Goal: Entertainment & Leisure: Browse casually

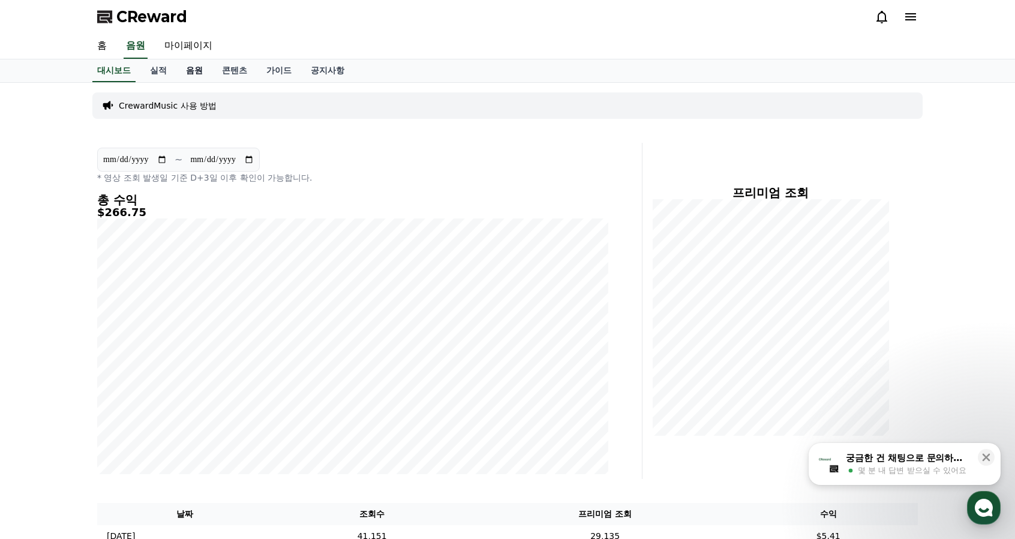
click at [198, 71] on link "음원" at bounding box center [194, 70] width 36 height 23
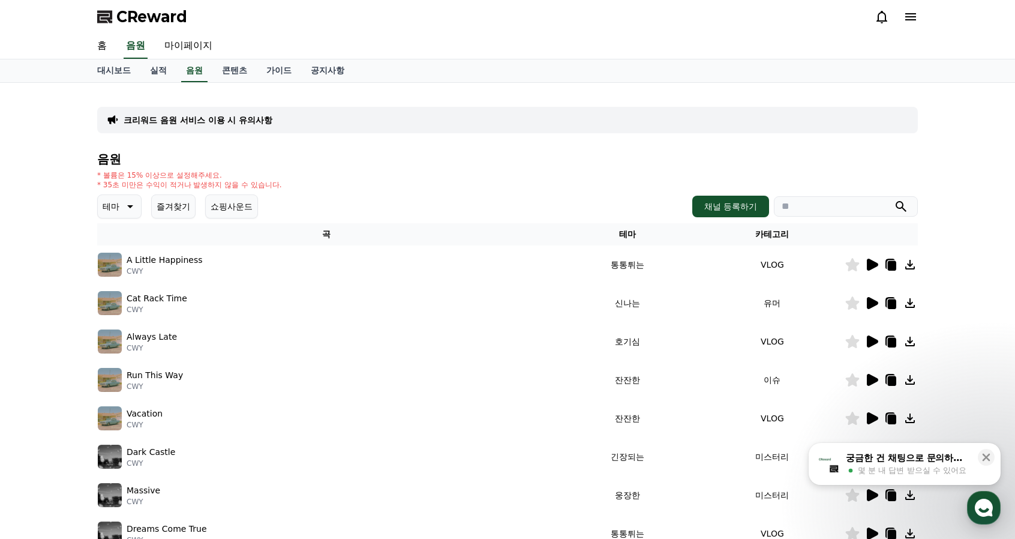
click at [130, 205] on icon at bounding box center [130, 206] width 6 height 3
click at [127, 248] on button "신나는" at bounding box center [116, 245] width 35 height 26
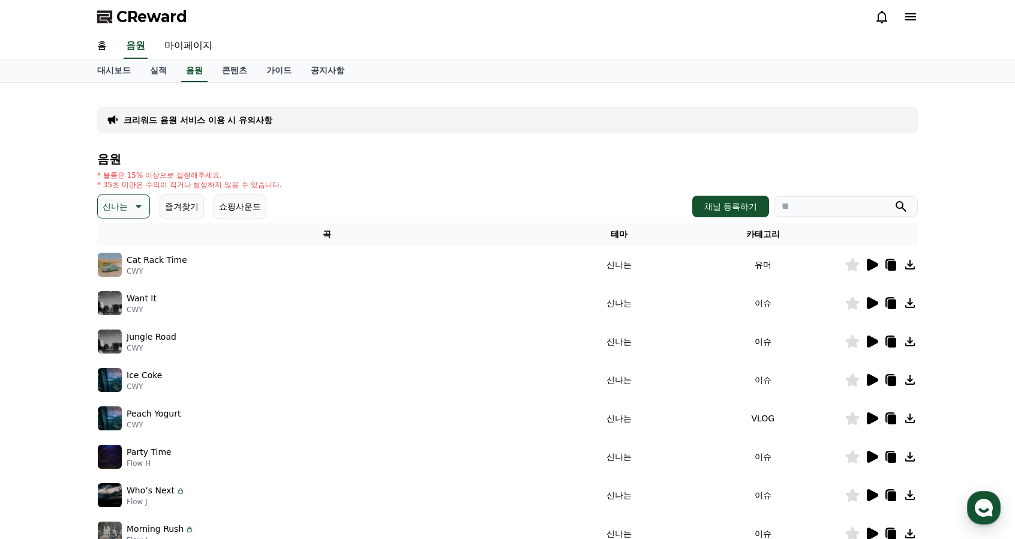
click at [873, 263] on icon at bounding box center [872, 265] width 11 height 12
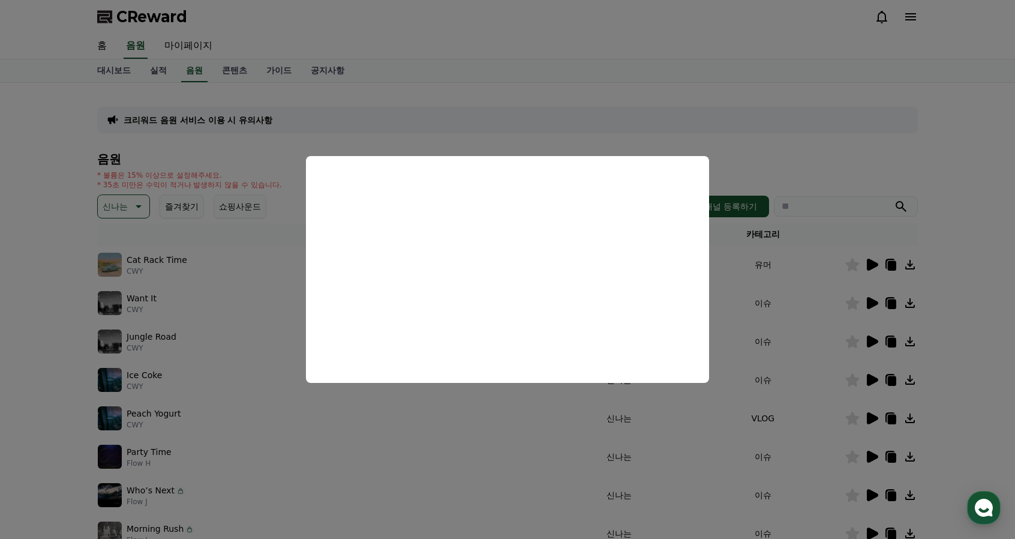
click at [793, 166] on button "close modal" at bounding box center [507, 269] width 1015 height 539
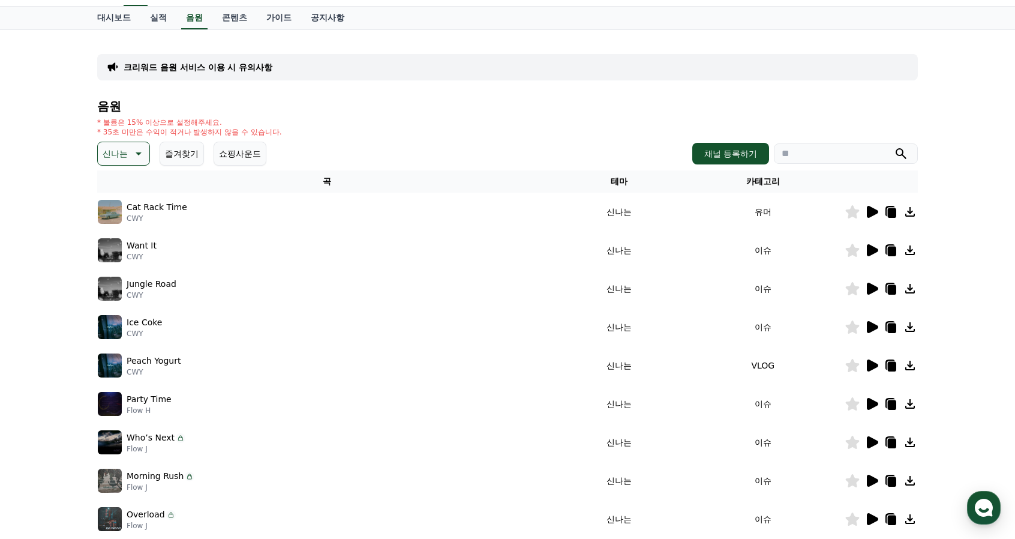
scroll to position [120, 0]
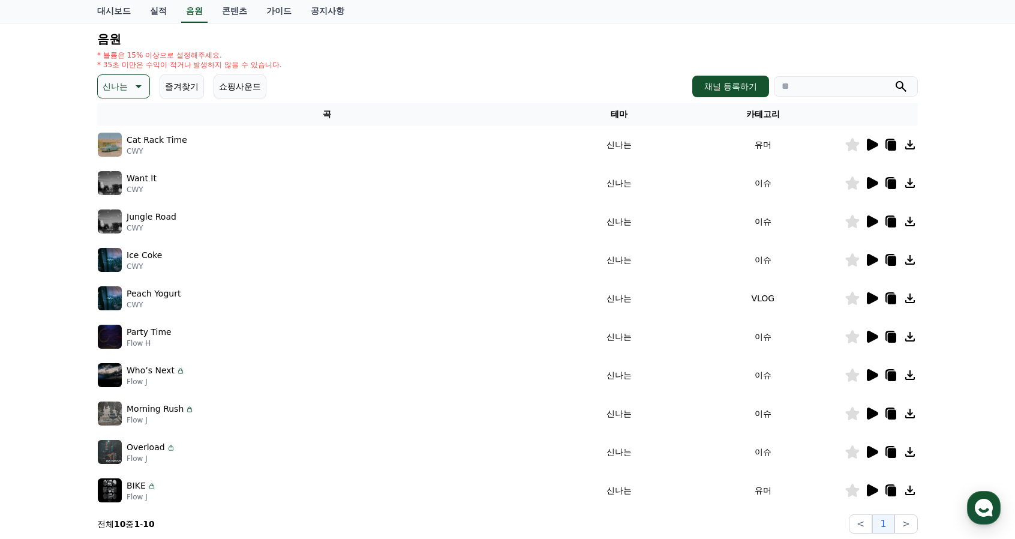
click at [872, 336] on icon at bounding box center [872, 336] width 11 height 12
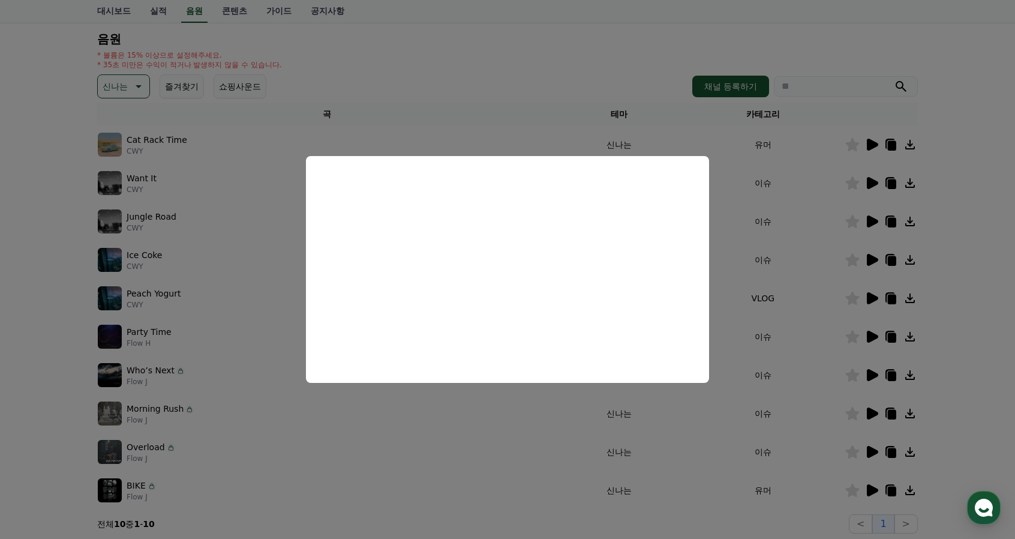
click at [775, 257] on button "close modal" at bounding box center [507, 269] width 1015 height 539
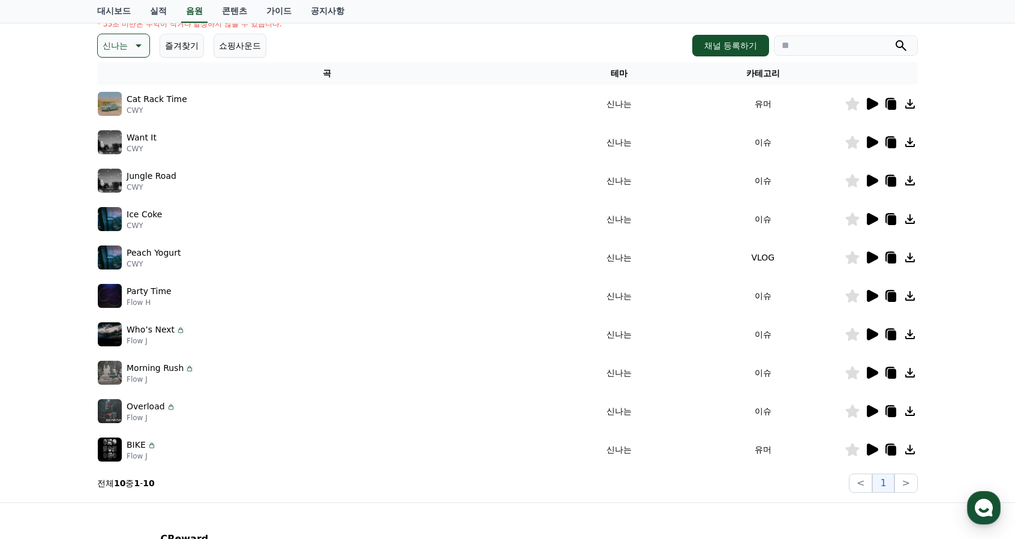
scroll to position [180, 0]
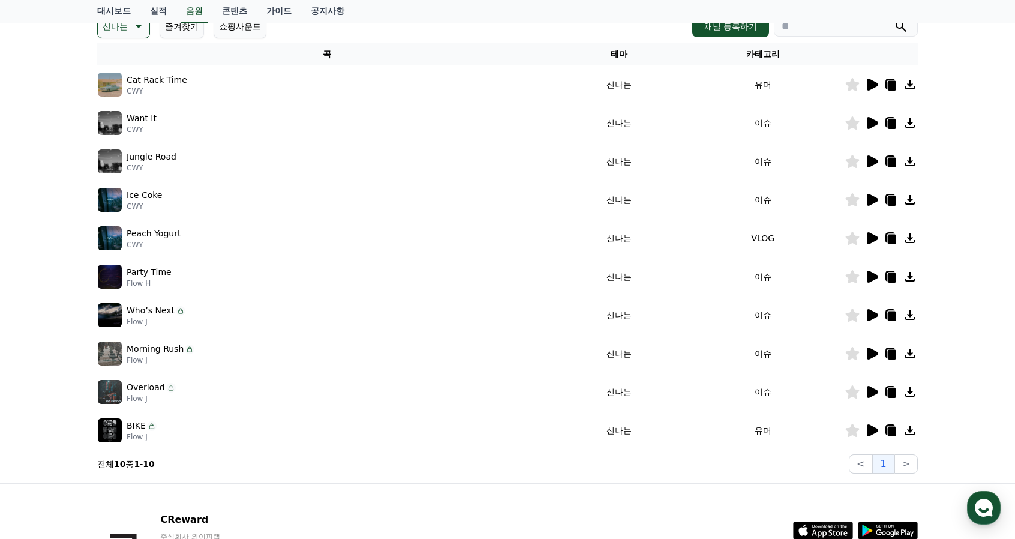
click at [869, 311] on icon at bounding box center [872, 315] width 11 height 12
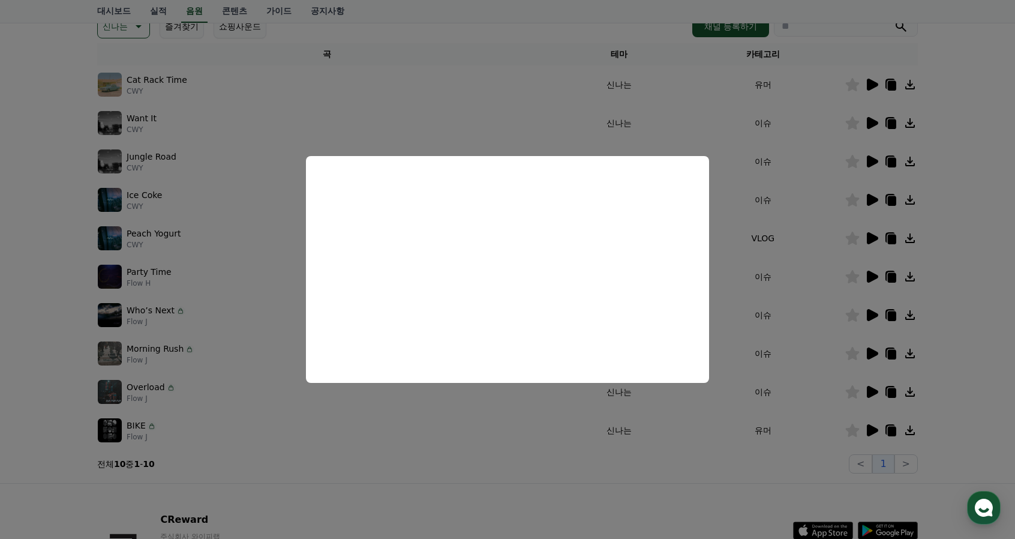
click at [305, 320] on button "close modal" at bounding box center [507, 269] width 1015 height 539
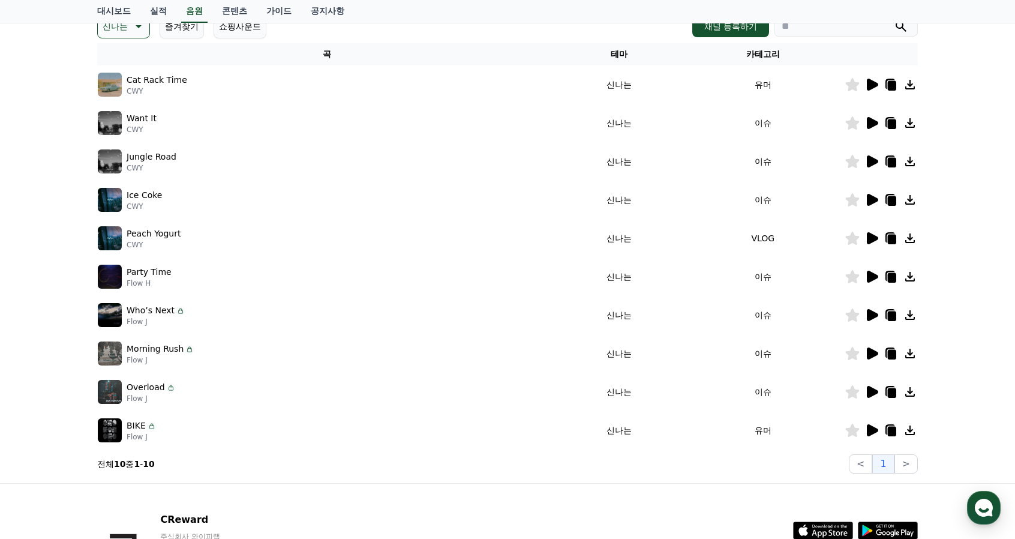
scroll to position [240, 0]
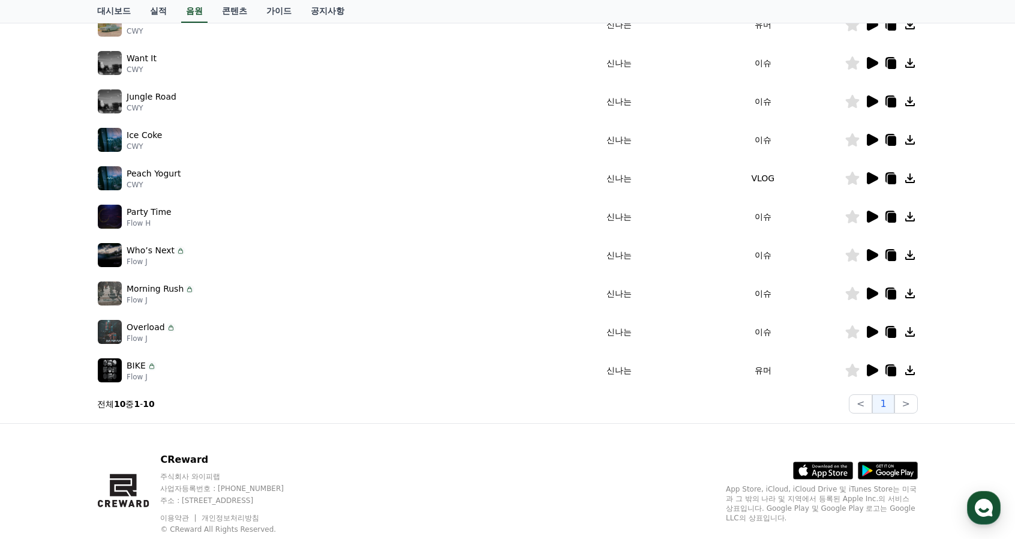
click at [870, 328] on icon at bounding box center [872, 332] width 11 height 12
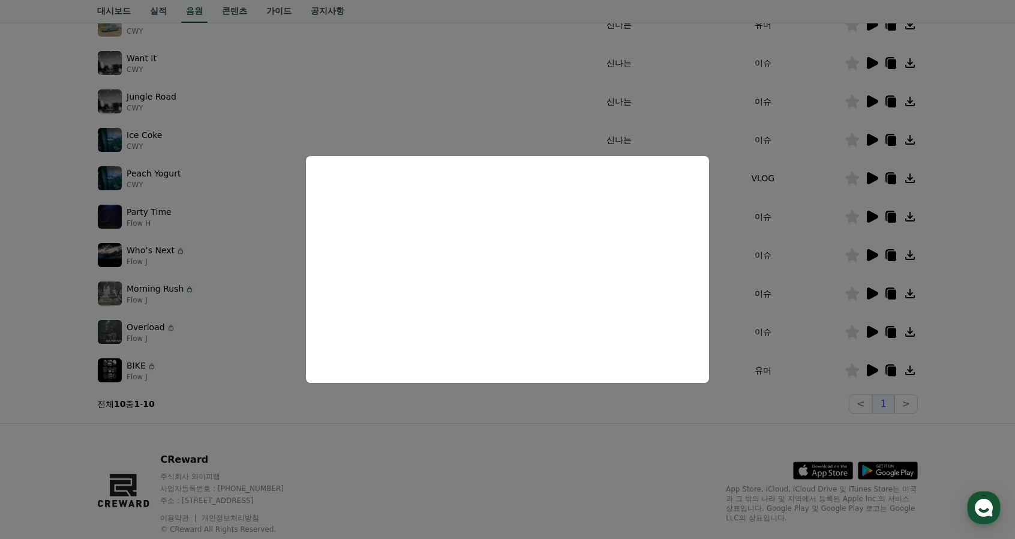
click at [243, 265] on button "close modal" at bounding box center [507, 269] width 1015 height 539
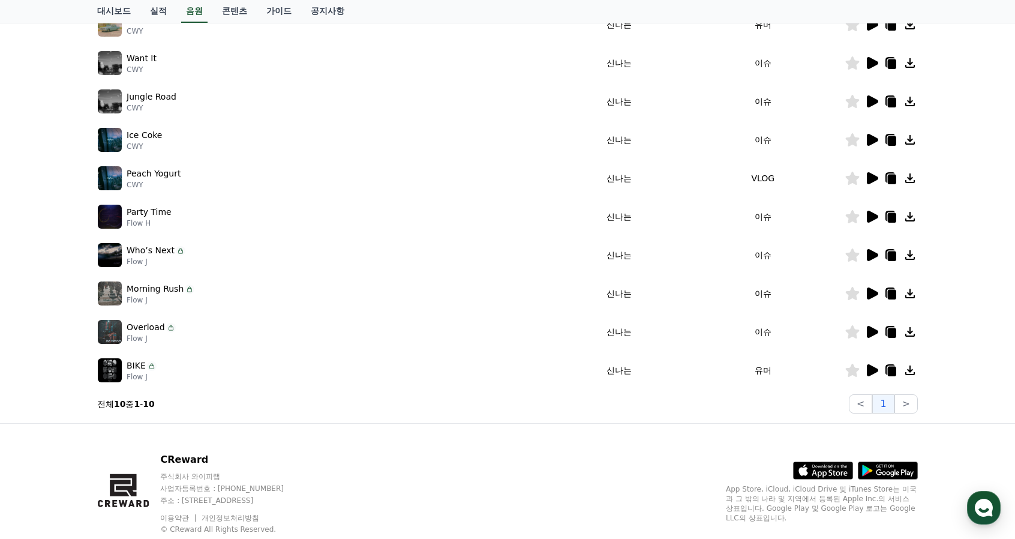
click at [866, 290] on icon at bounding box center [871, 293] width 14 height 14
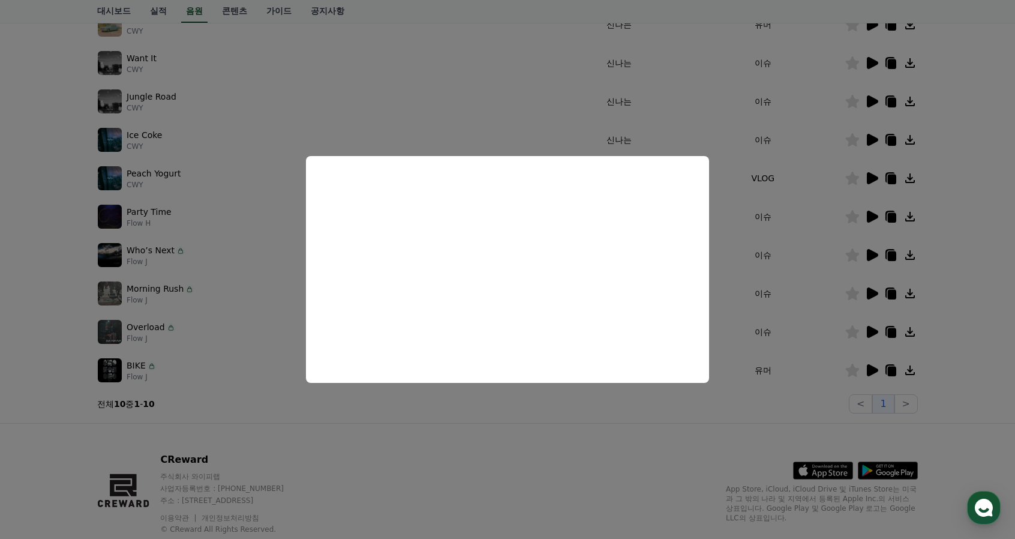
click at [270, 277] on button "close modal" at bounding box center [507, 269] width 1015 height 539
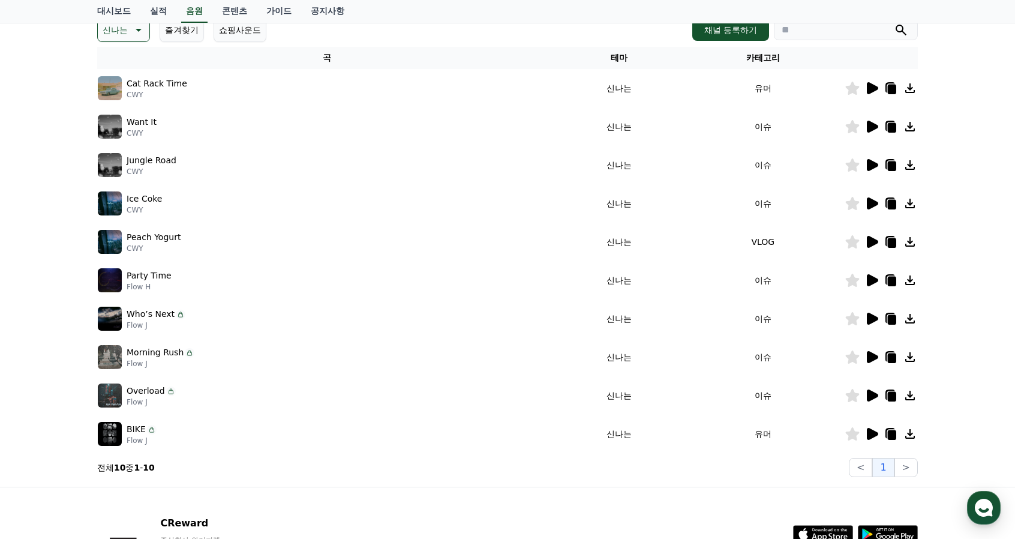
scroll to position [60, 0]
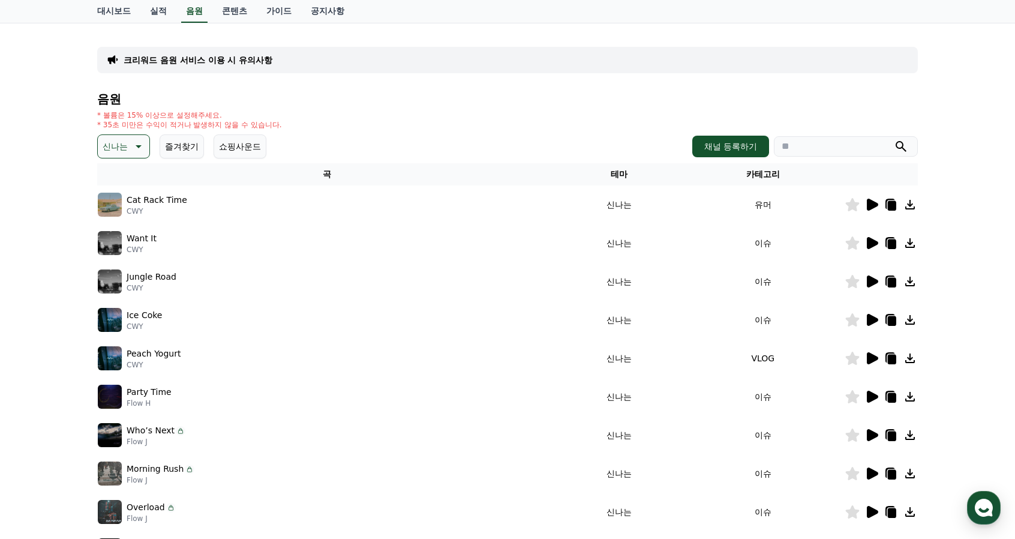
click at [874, 247] on icon at bounding box center [871, 243] width 14 height 14
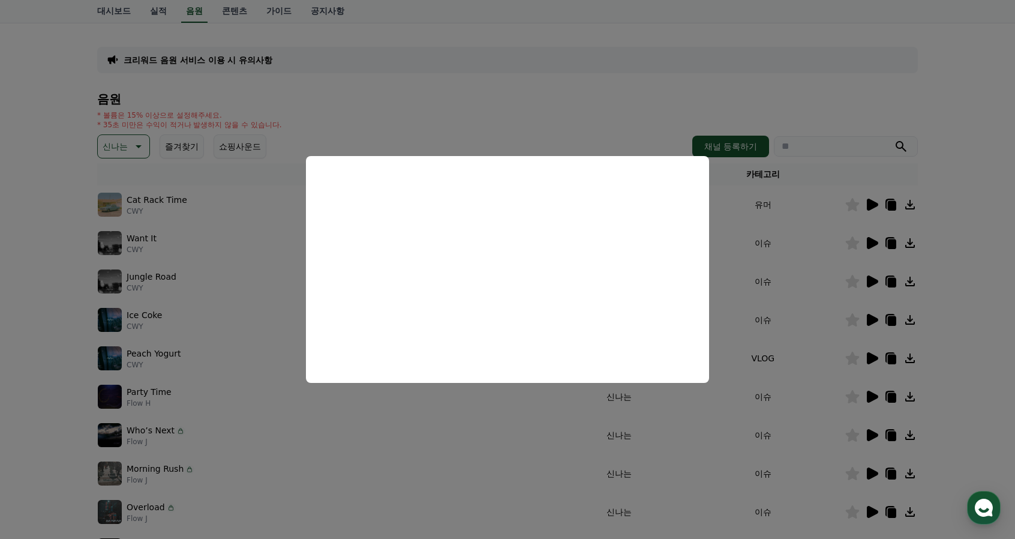
click at [528, 114] on button "close modal" at bounding box center [507, 269] width 1015 height 539
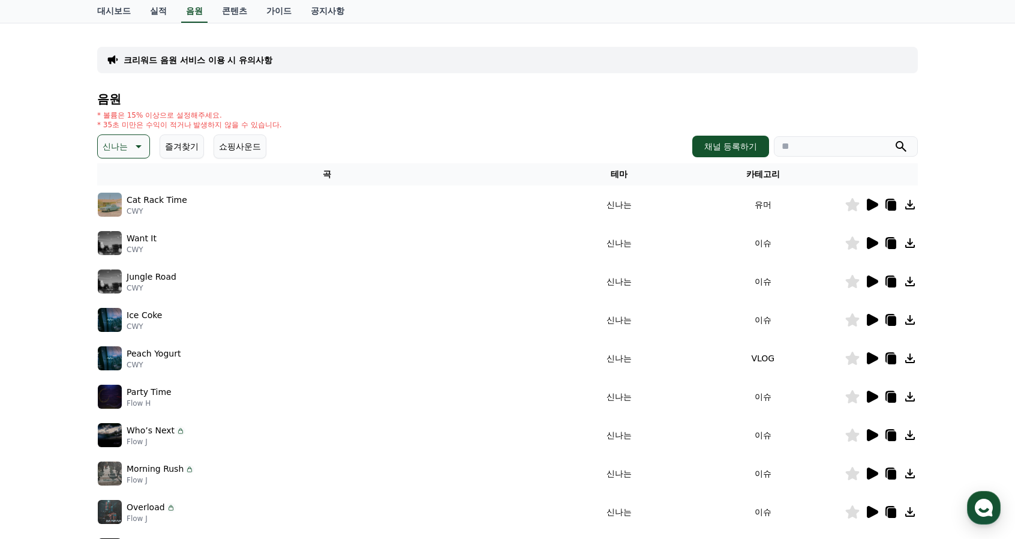
click at [888, 241] on icon at bounding box center [892, 244] width 8 height 10
click at [218, 315] on div "Ice Coke CWY" at bounding box center [327, 320] width 459 height 24
click at [871, 318] on icon at bounding box center [872, 320] width 11 height 12
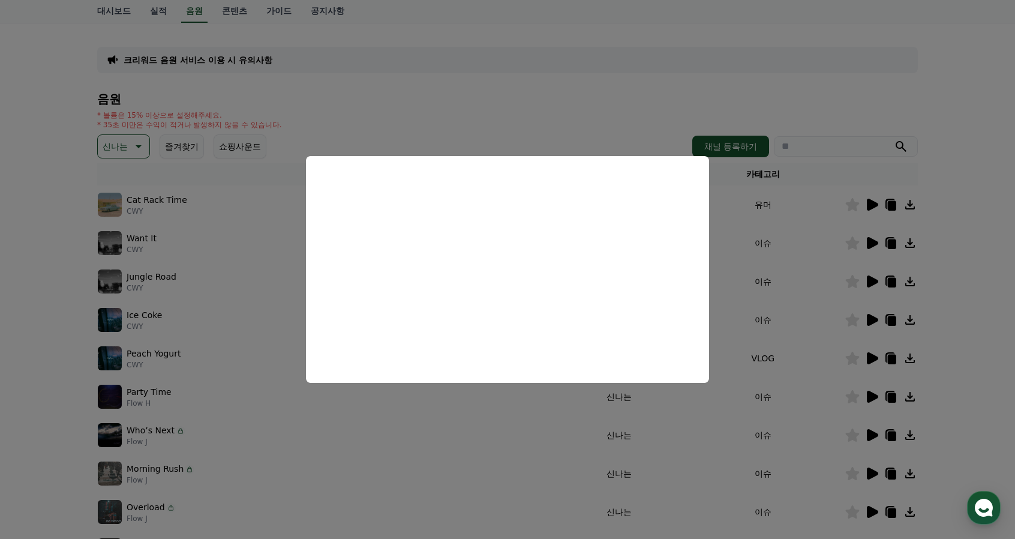
click at [277, 332] on button "close modal" at bounding box center [507, 269] width 1015 height 539
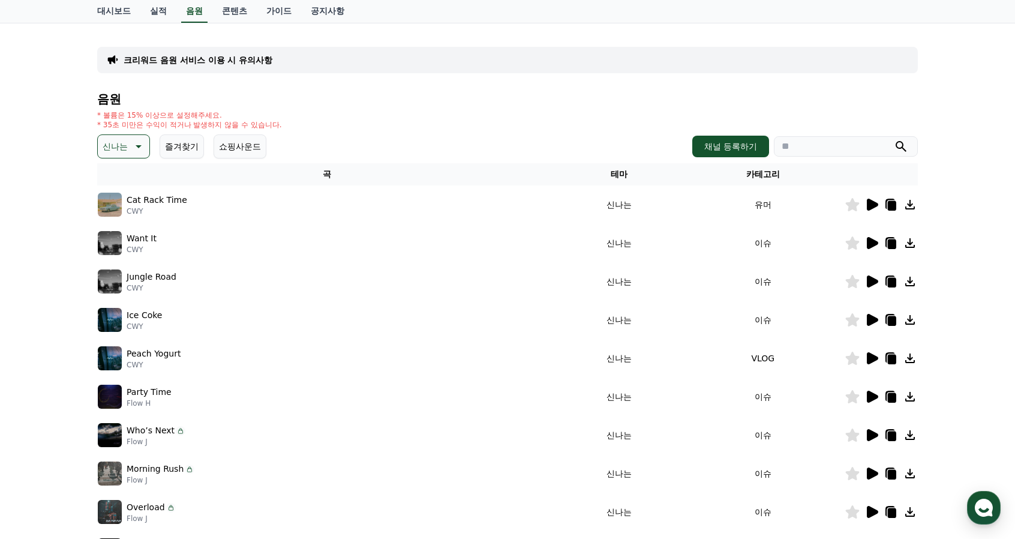
click at [878, 320] on icon at bounding box center [872, 320] width 11 height 12
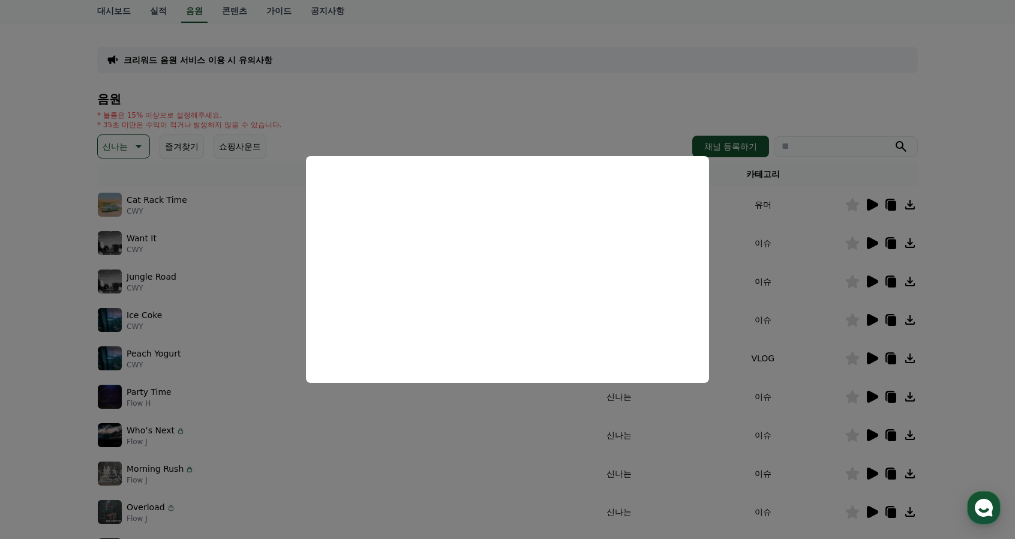
click at [881, 357] on button "close modal" at bounding box center [507, 269] width 1015 height 539
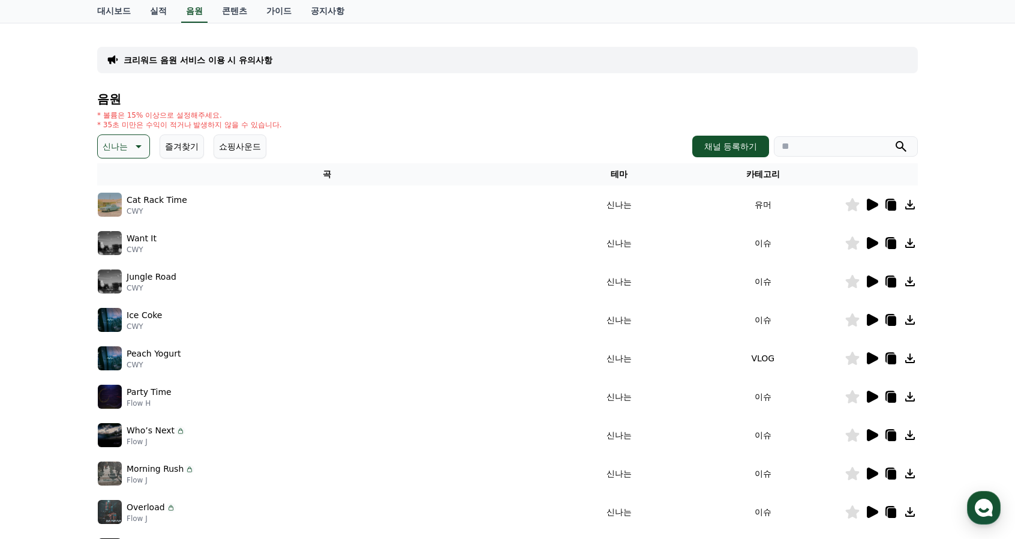
click at [875, 357] on icon at bounding box center [872, 358] width 11 height 12
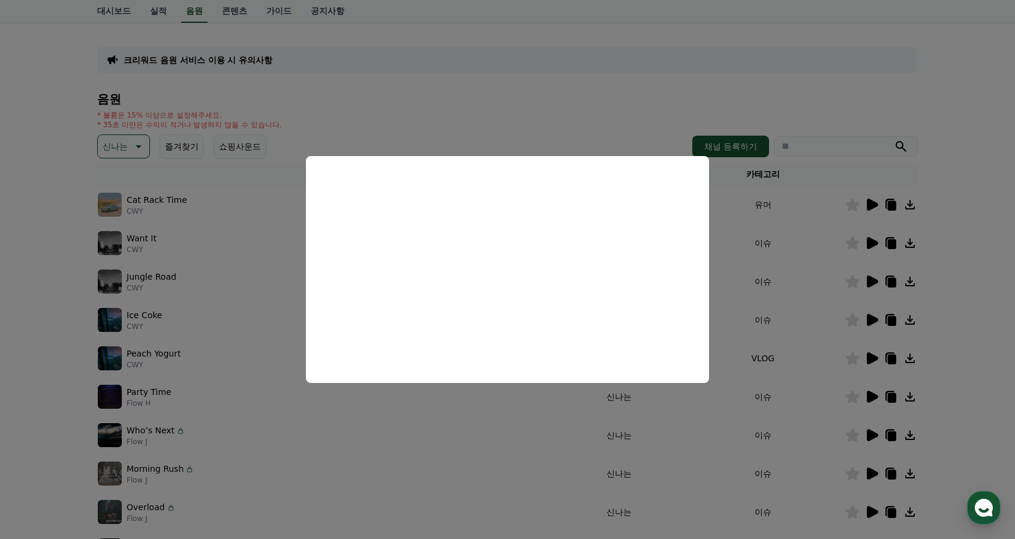
click at [743, 326] on button "close modal" at bounding box center [507, 269] width 1015 height 539
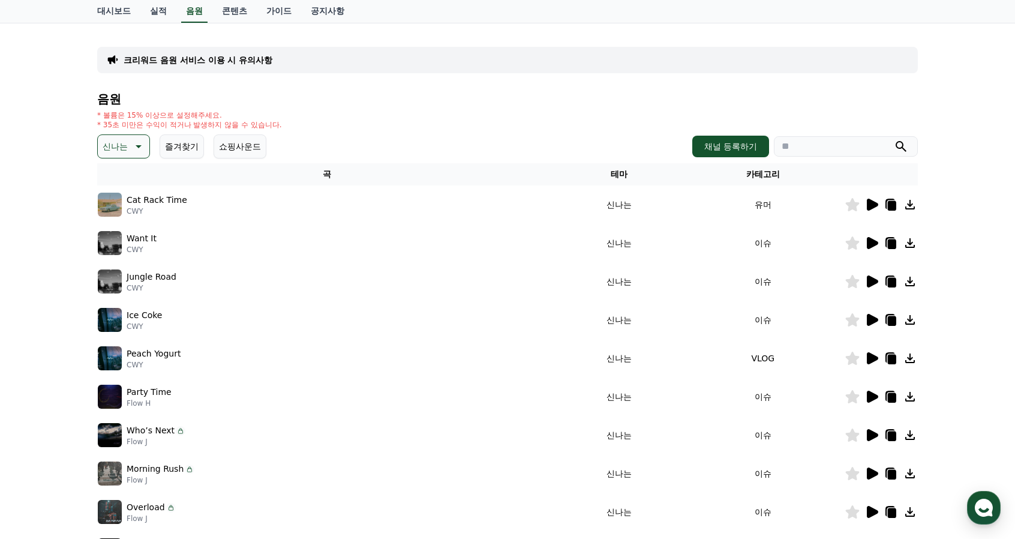
click at [851, 353] on icon at bounding box center [852, 357] width 14 height 13
click at [889, 358] on icon at bounding box center [892, 359] width 8 height 10
click at [353, 359] on div "Peach Yogurt CWY" at bounding box center [327, 358] width 459 height 24
click at [132, 139] on icon at bounding box center [137, 146] width 14 height 14
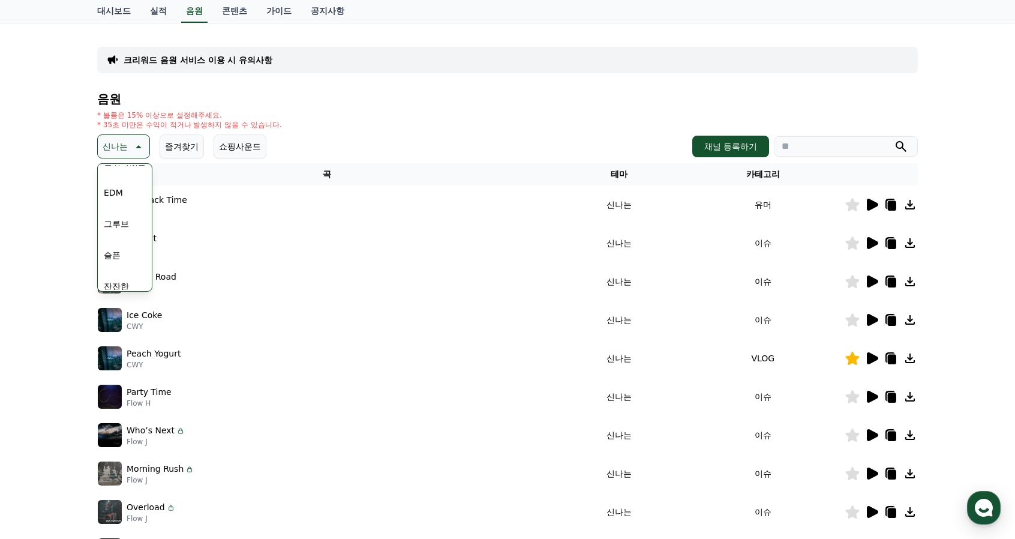
click at [120, 195] on button "EDM" at bounding box center [113, 192] width 29 height 26
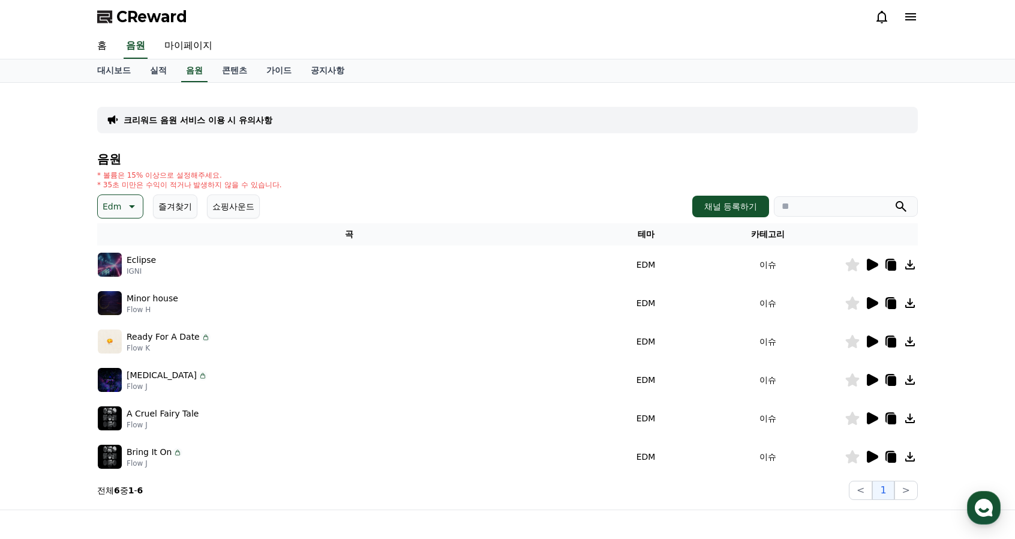
click at [874, 302] on icon at bounding box center [872, 303] width 11 height 12
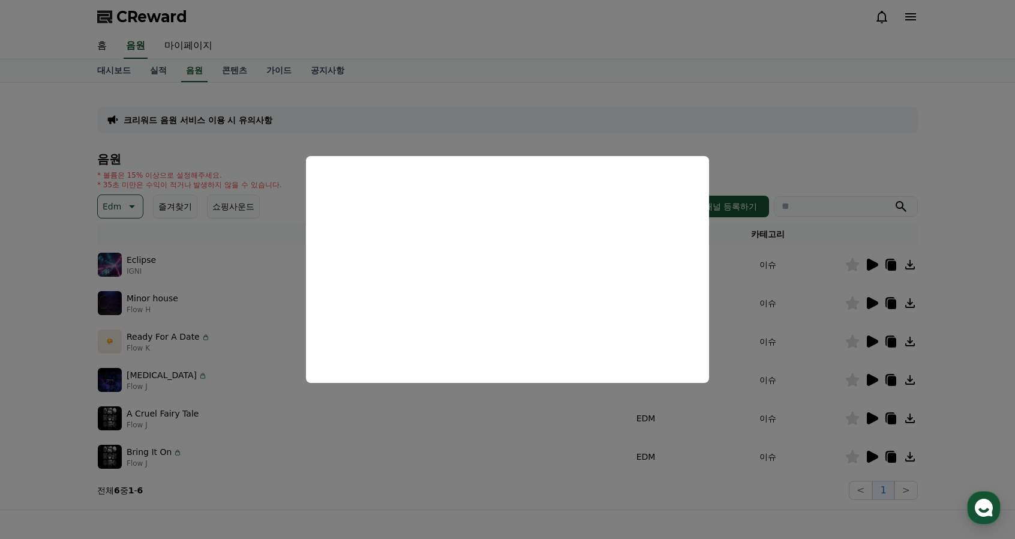
click at [275, 283] on button "close modal" at bounding box center [507, 269] width 1015 height 539
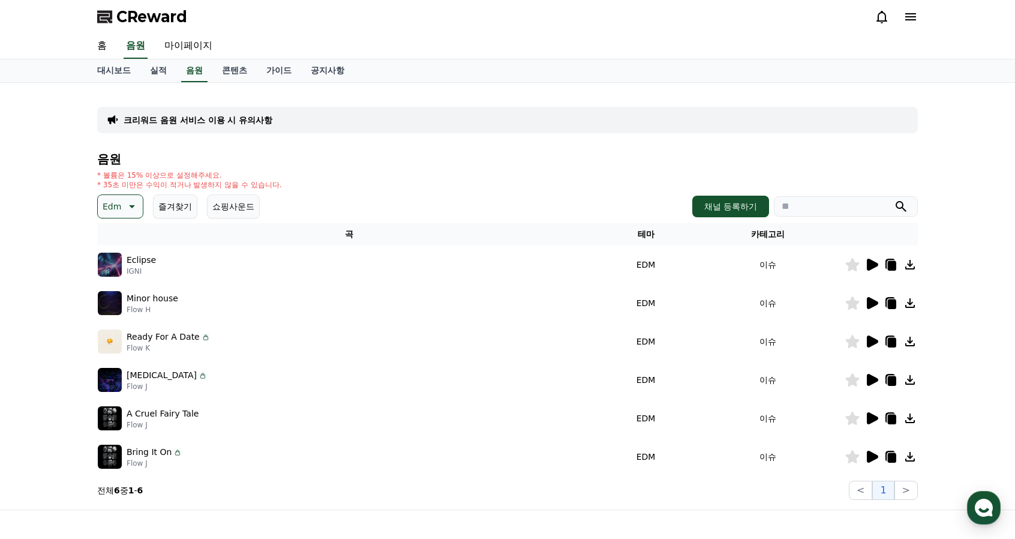
click at [867, 266] on icon at bounding box center [872, 265] width 11 height 12
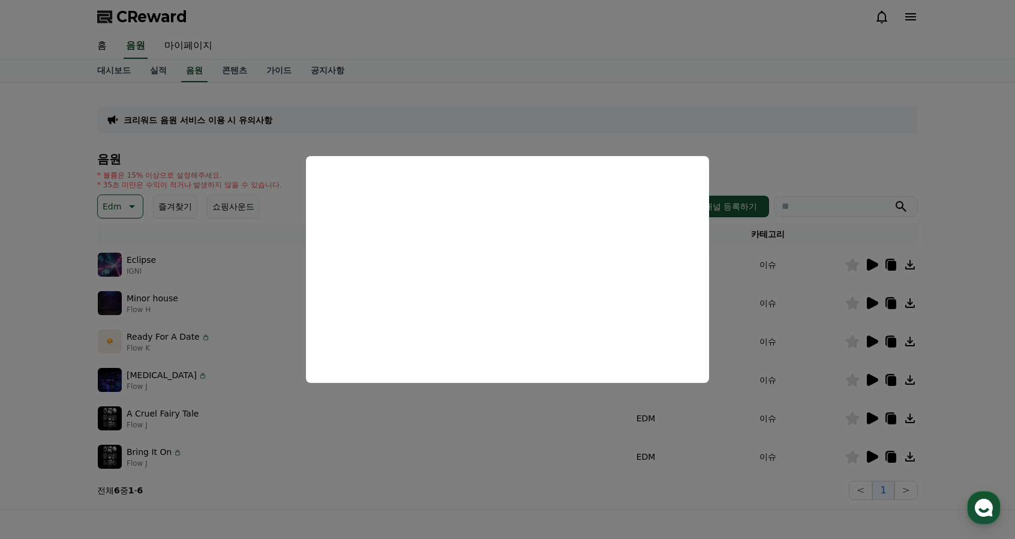
click at [296, 258] on button "close modal" at bounding box center [507, 269] width 1015 height 539
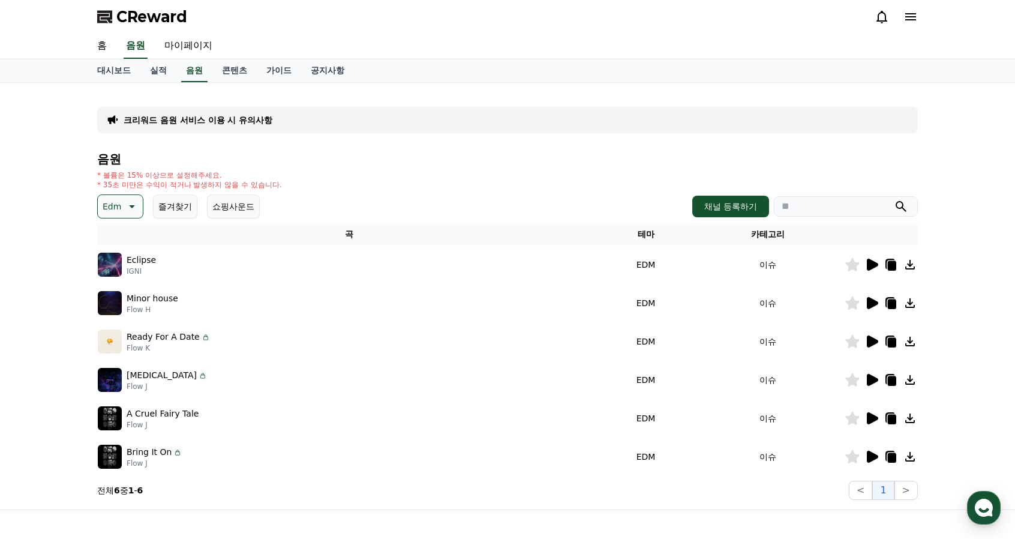
click at [873, 299] on icon at bounding box center [872, 303] width 11 height 12
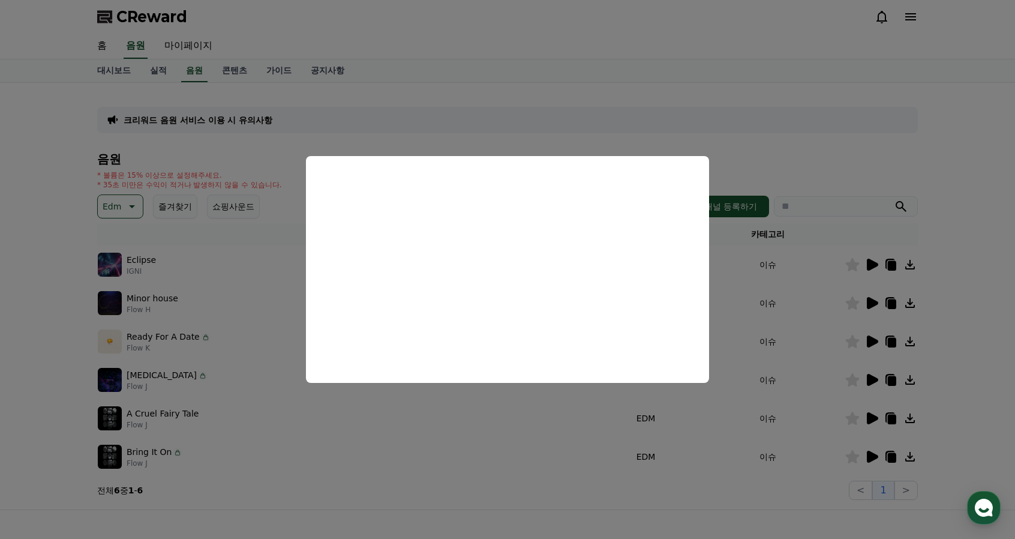
click at [266, 247] on button "close modal" at bounding box center [507, 269] width 1015 height 539
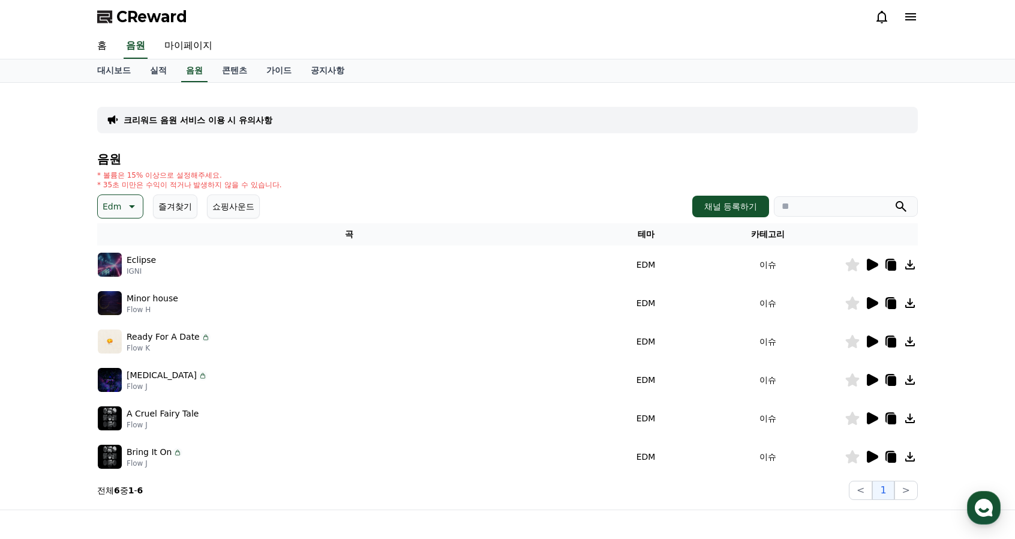
click at [876, 262] on icon at bounding box center [872, 265] width 11 height 12
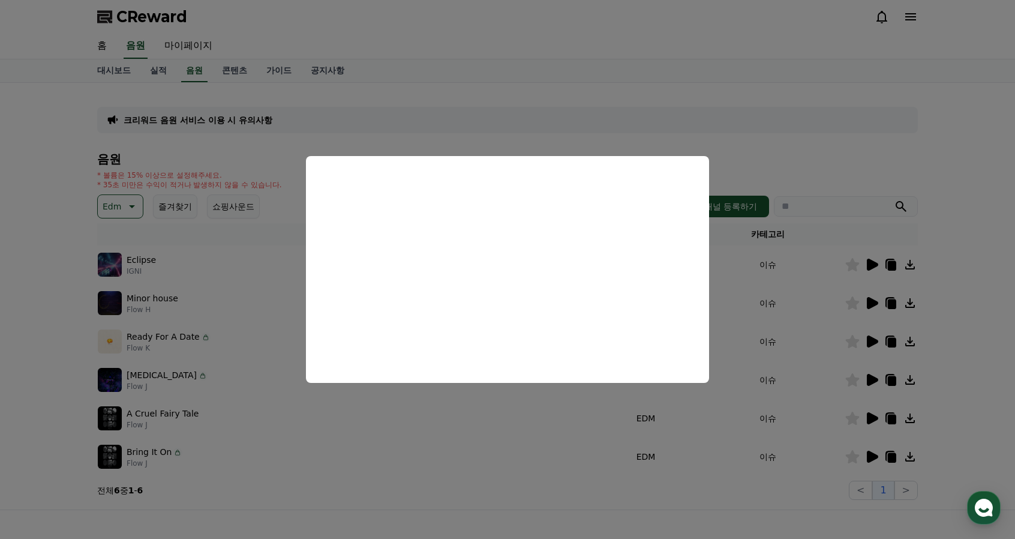
click at [258, 288] on button "close modal" at bounding box center [507, 269] width 1015 height 539
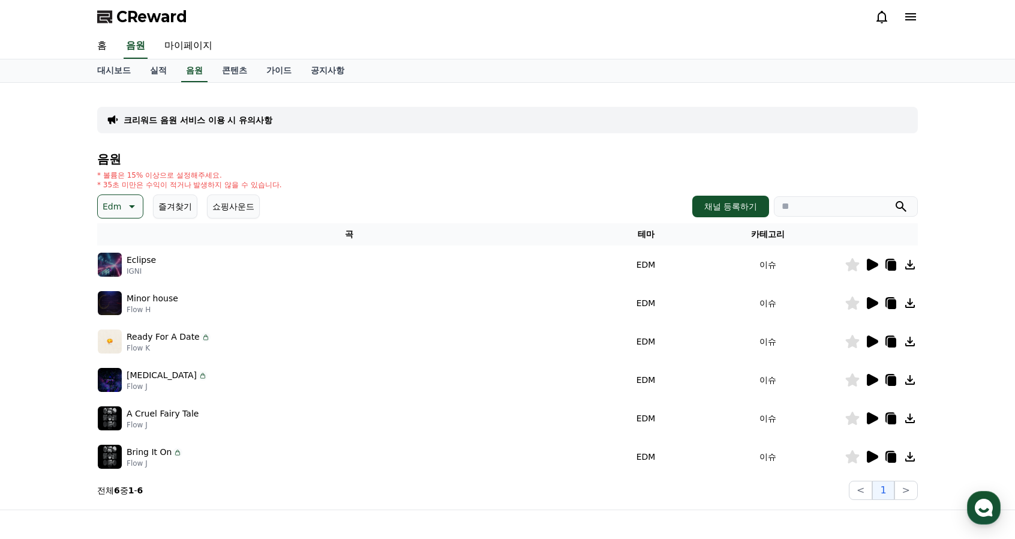
click at [870, 303] on icon at bounding box center [872, 303] width 11 height 12
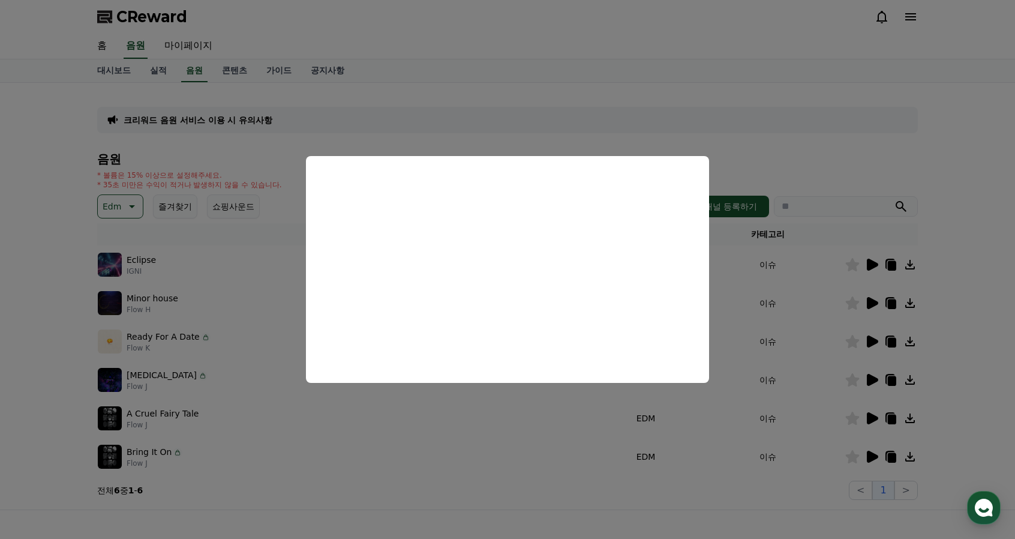
click at [737, 267] on button "close modal" at bounding box center [507, 269] width 1015 height 539
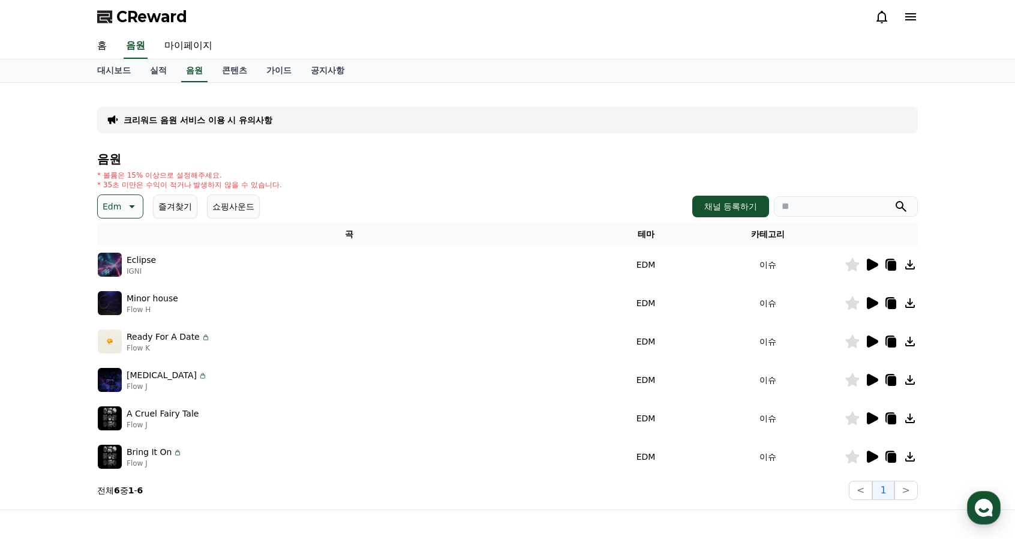
click at [894, 303] on icon at bounding box center [892, 304] width 8 height 10
